Goal: Task Accomplishment & Management: Use online tool/utility

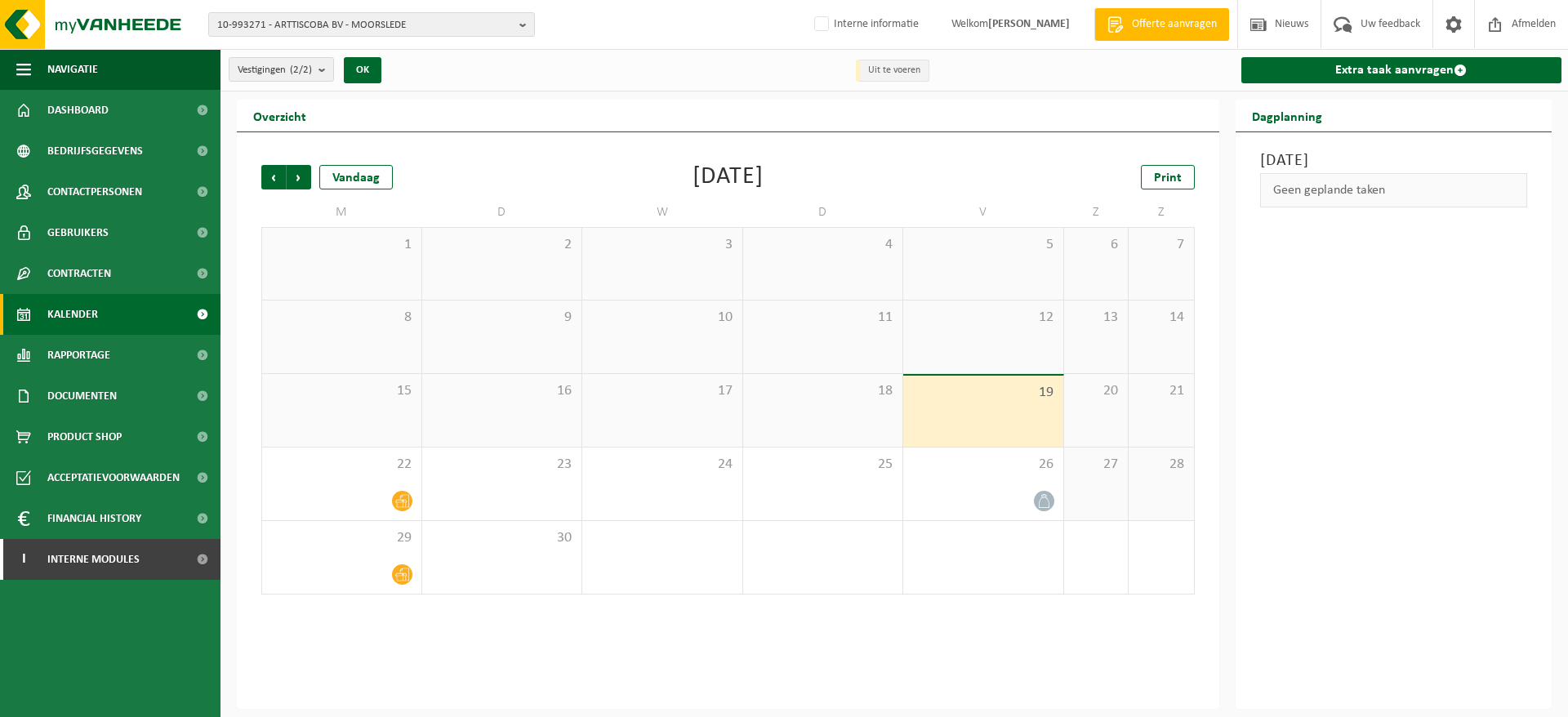
click at [501, 31] on span "10-993271 - ARTTISCOBA BV - MOORSLEDE" at bounding box center [365, 26] width 295 height 25
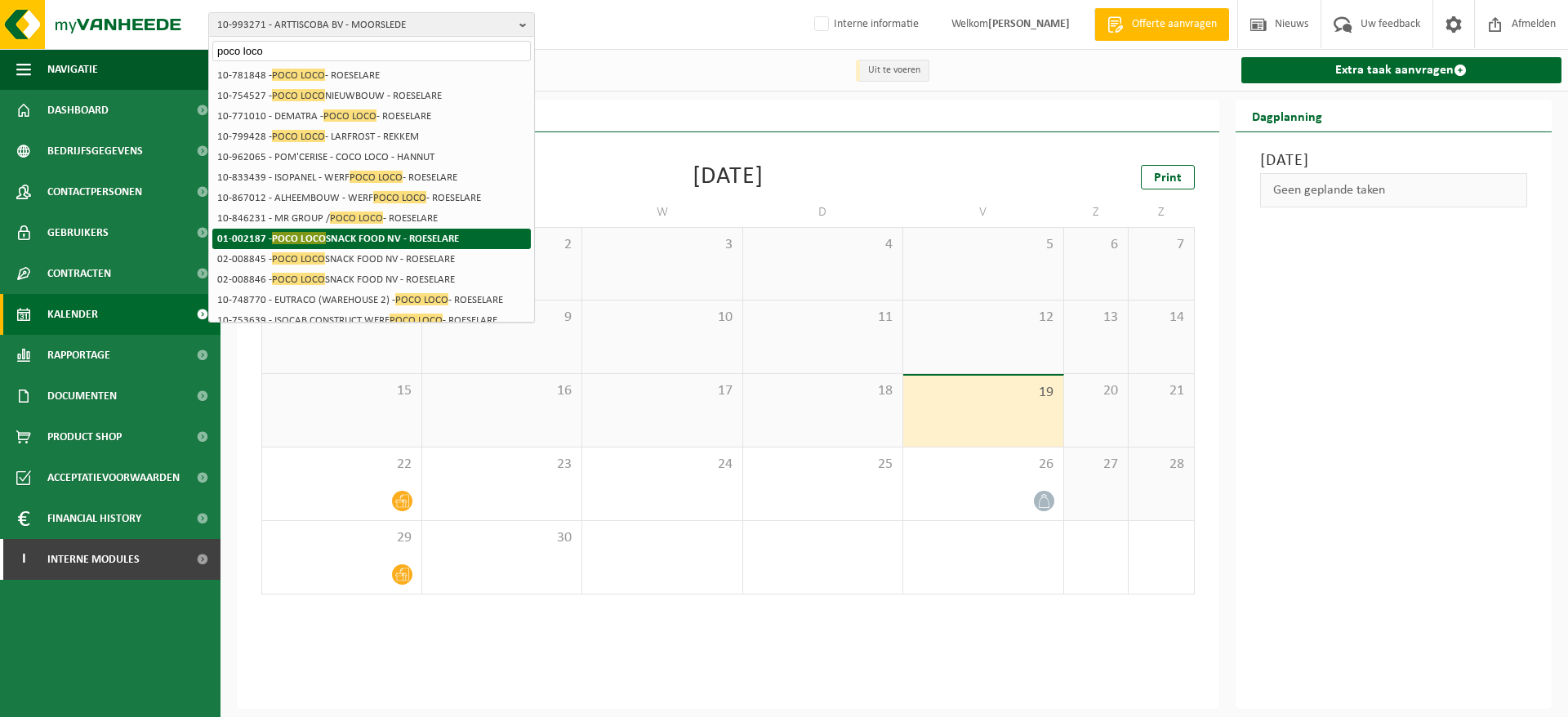
type input "poco loco"
click at [421, 238] on strong "01-002187 - POCO LOCO SNACK FOOD NV - ROESELARE" at bounding box center [337, 238] width 242 height 12
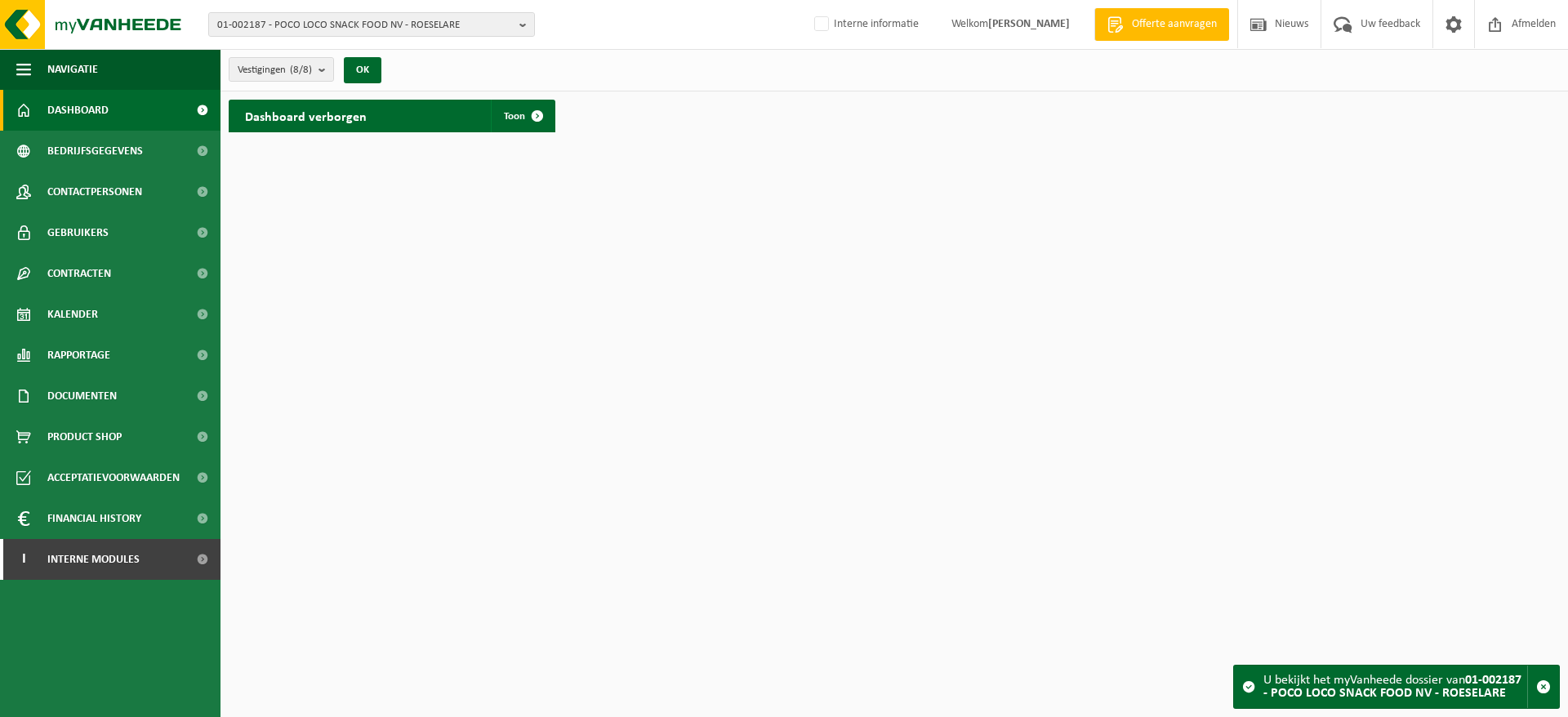
click at [257, 37] on div "01-002187 - POCO LOCO SNACK FOOD NV - ROESELARE 01-002187 - POCO LOCO SNACK FOO…" at bounding box center [784, 25] width 1568 height 50
click at [261, 26] on span "01-002187 - POCO LOCO SNACK FOOD NV - ROESELARE" at bounding box center [365, 26] width 295 height 25
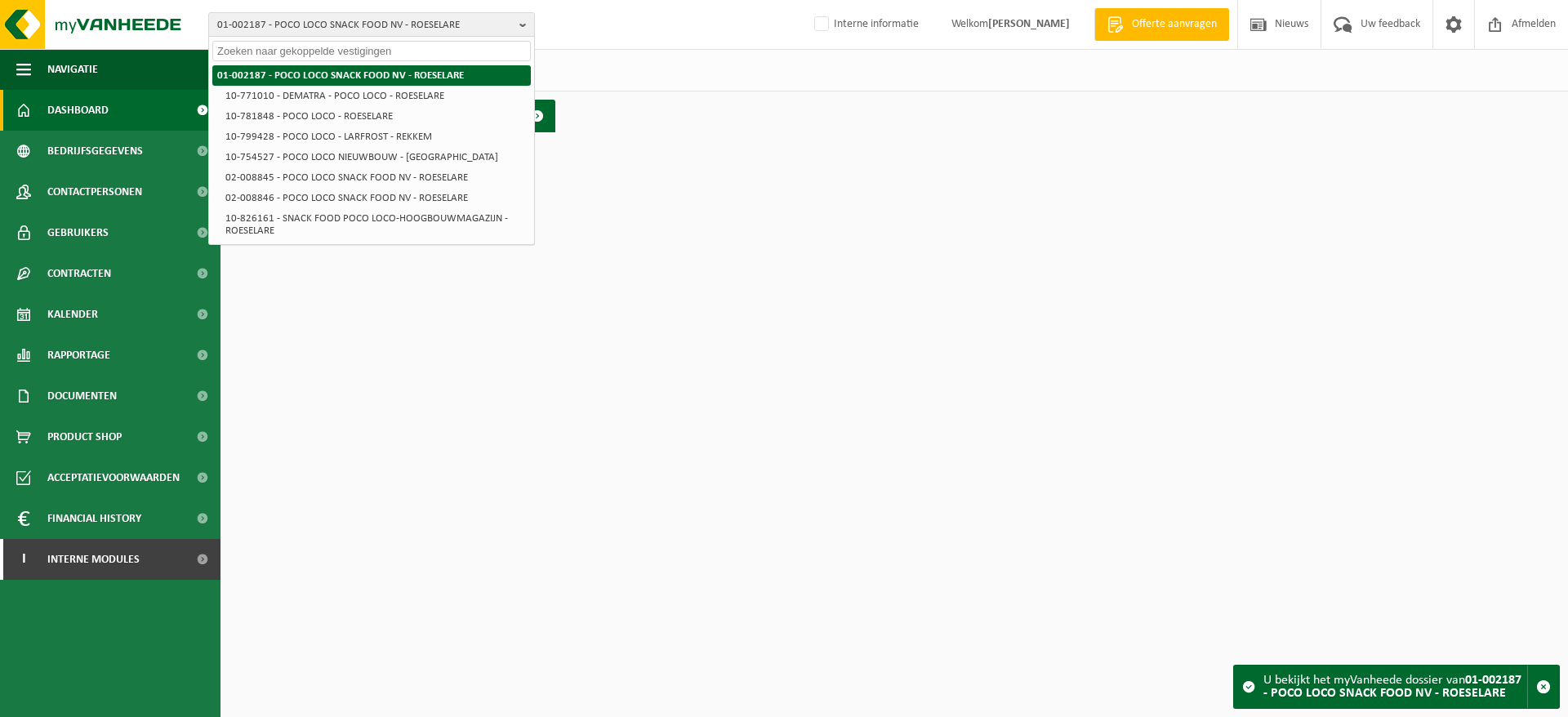
click at [290, 70] on strong "01-002187 - POCO LOCO SNACK FOOD NV - ROESELARE" at bounding box center [340, 75] width 247 height 11
click at [110, 138] on span "Bedrijfsgegevens" at bounding box center [95, 151] width 96 height 41
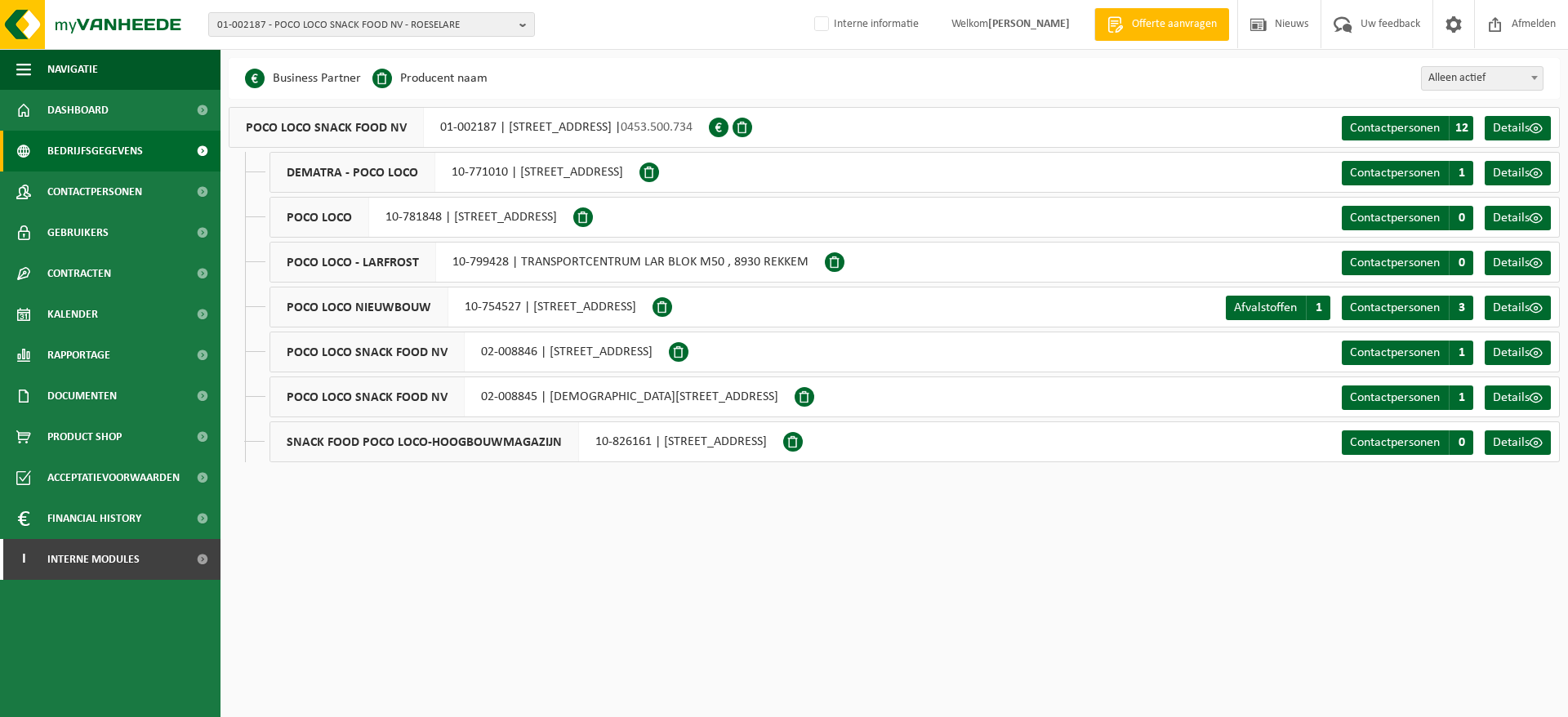
click at [438, 126] on div "POCO LOCO SNACK FOOD NV 01-002187 | RUMBEEKSEGRAVIER 157, 8800 ROESELARE | 0453…" at bounding box center [469, 128] width 480 height 41
drag, startPoint x: 438, startPoint y: 126, endPoint x: 492, endPoint y: 128, distance: 54.0
click at [492, 128] on div "POCO LOCO SNACK FOOD NV 01-002187 | RUMBEEKSEGRAVIER 157, 8800 ROESELARE | 0453…" at bounding box center [469, 128] width 480 height 41
copy div "01-002187"
click at [483, 30] on span "01-002187 - POCO LOCO SNACK FOOD NV - ROESELARE" at bounding box center [365, 26] width 295 height 25
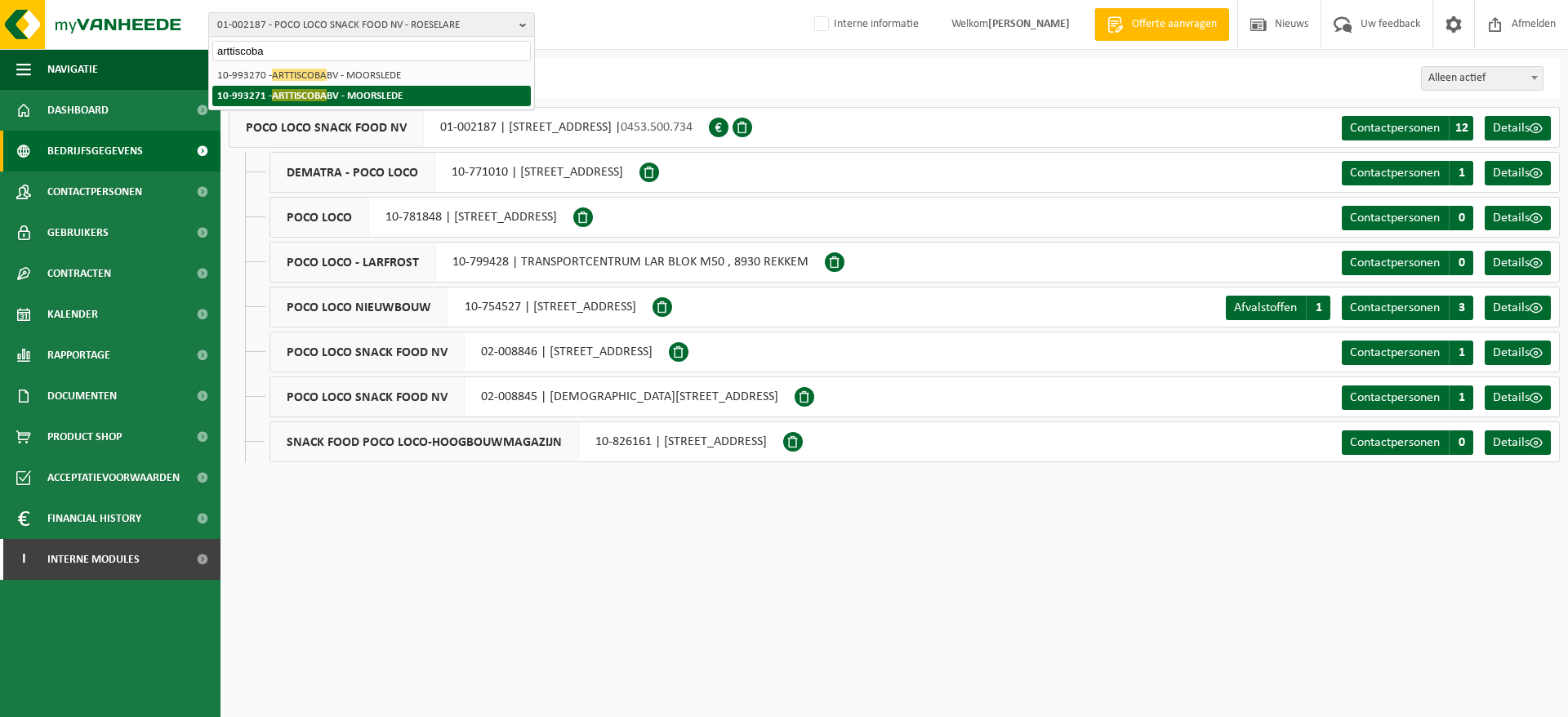
type input "arttiscoba"
click at [328, 92] on strong "10-993271 - ARTTISCOBA BV - MOORSLEDE" at bounding box center [309, 95] width 186 height 12
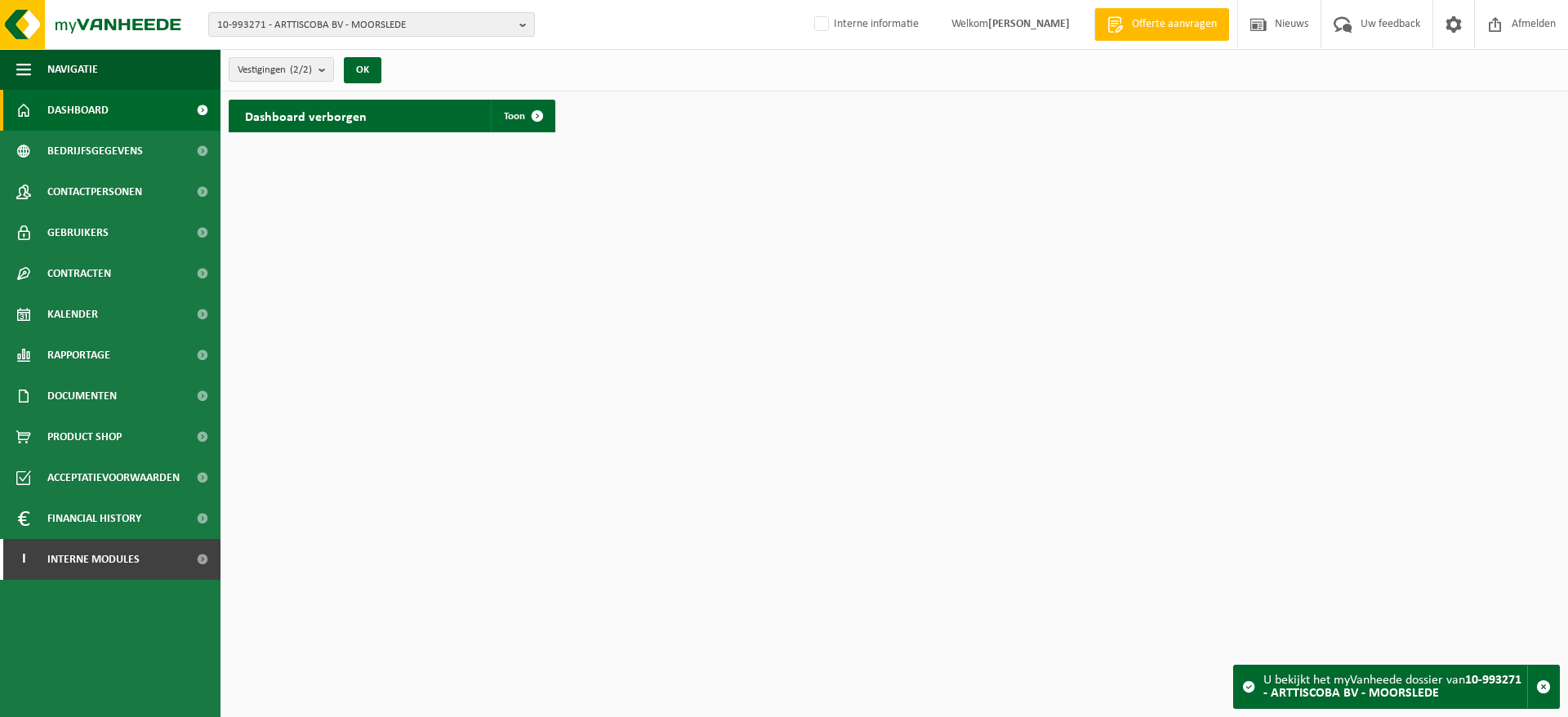
click at [90, 312] on span "Kalender" at bounding box center [72, 315] width 50 height 41
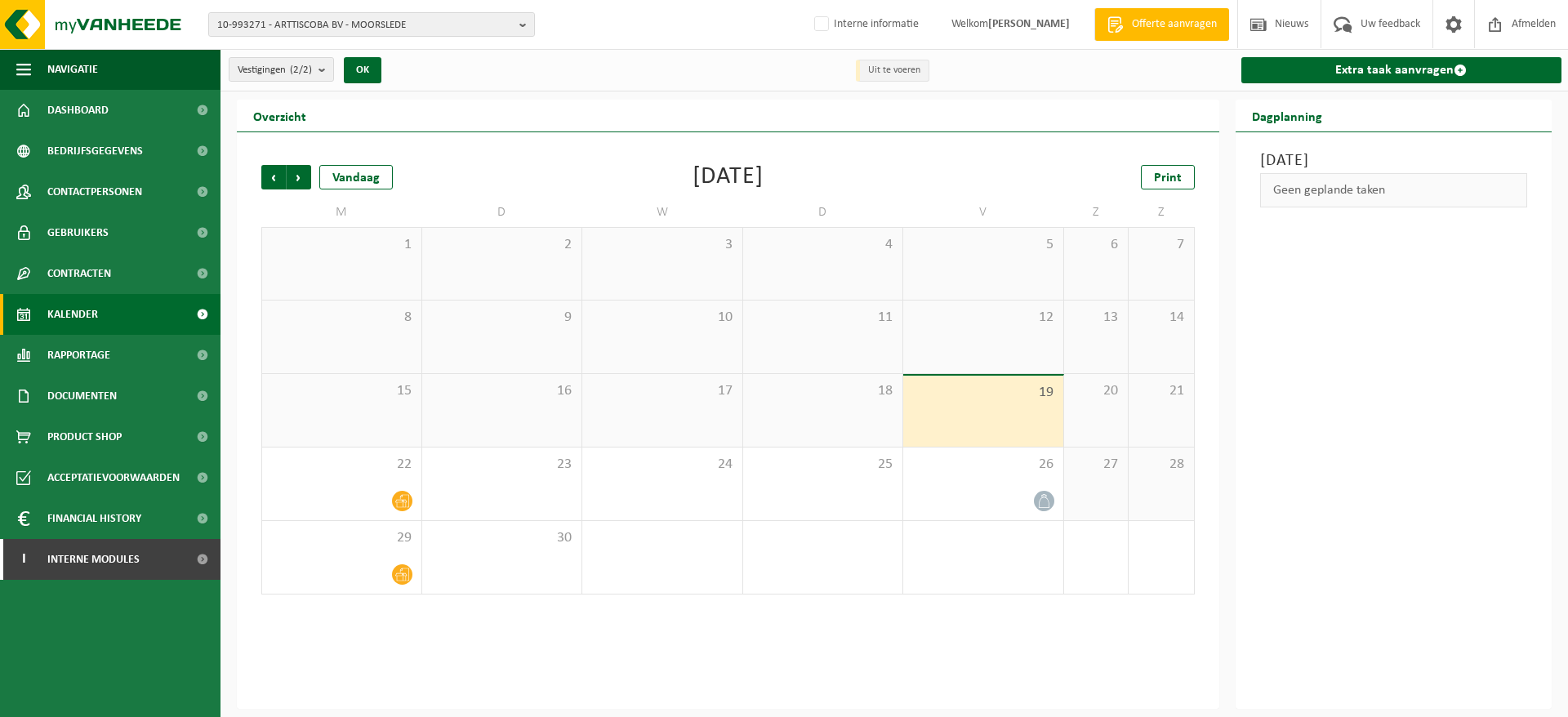
click at [570, 465] on span "23" at bounding box center [502, 465] width 144 height 18
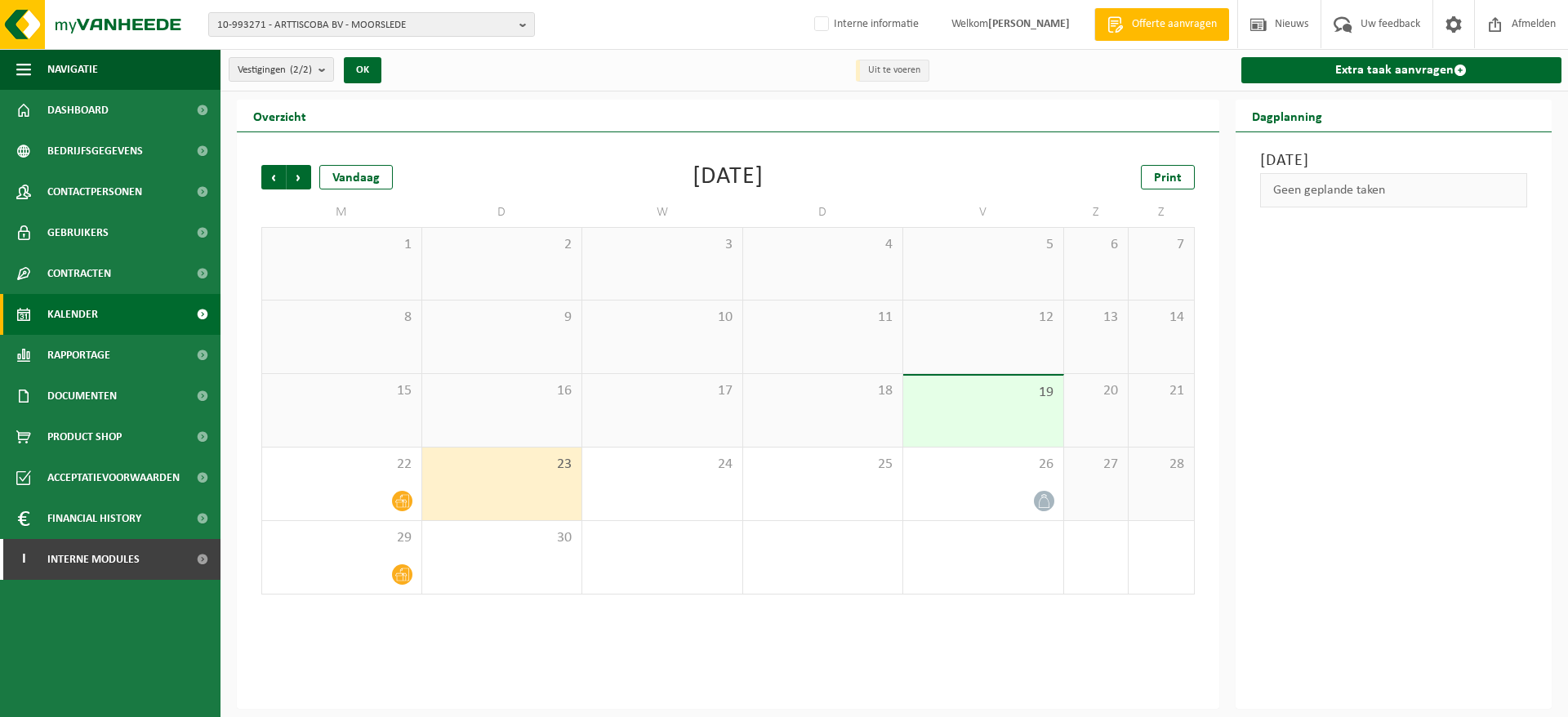
click at [1359, 85] on div "Extra taak aanvragen" at bounding box center [1400, 69] width 337 height 42
click at [1363, 65] on link "Extra taak aanvragen" at bounding box center [1401, 70] width 321 height 26
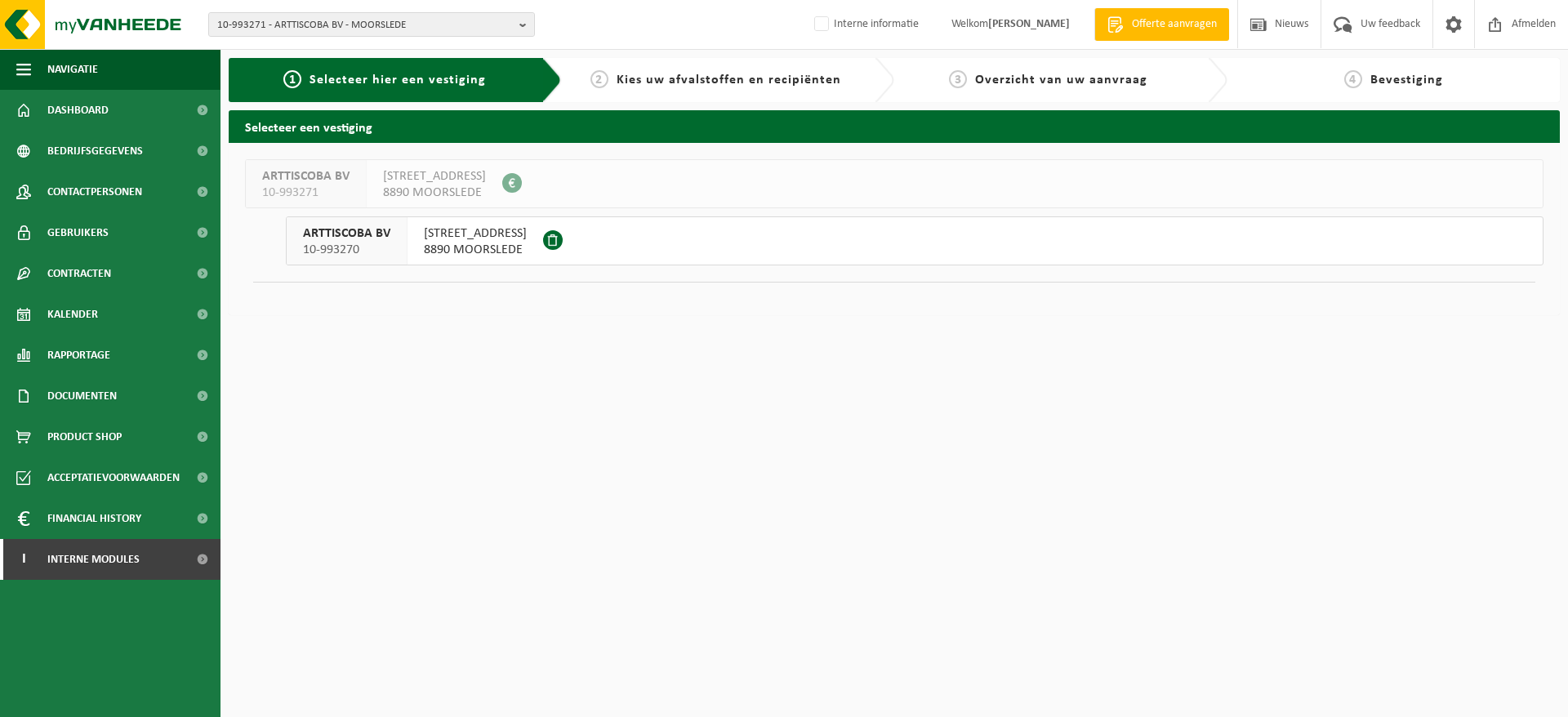
click at [407, 244] on div "BRIEKHOEKSTRAAT 14 8890 MOORSLEDE" at bounding box center [475, 240] width 135 height 47
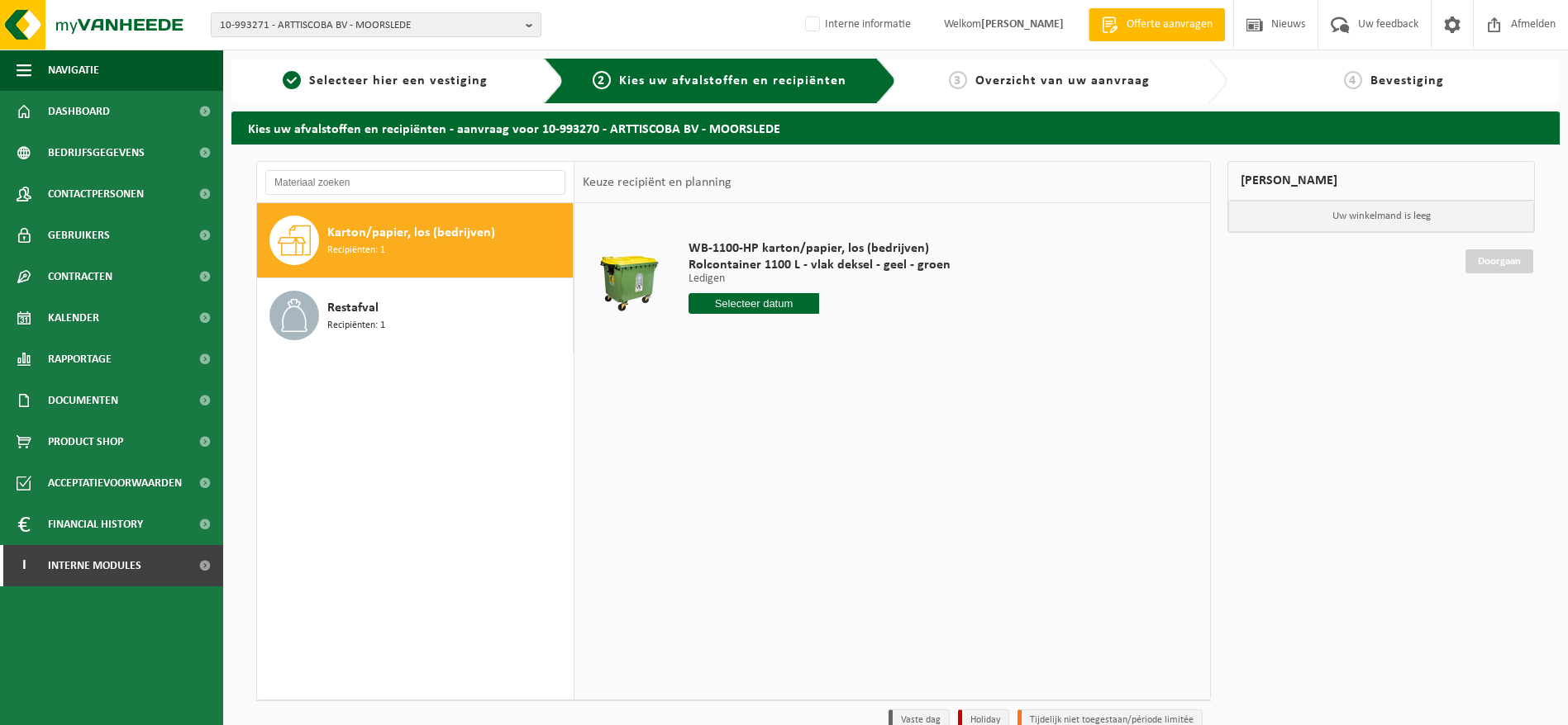
click at [61, 122] on span "Dashboard" at bounding box center [78, 112] width 62 height 42
